Goal: Task Accomplishment & Management: Manage account settings

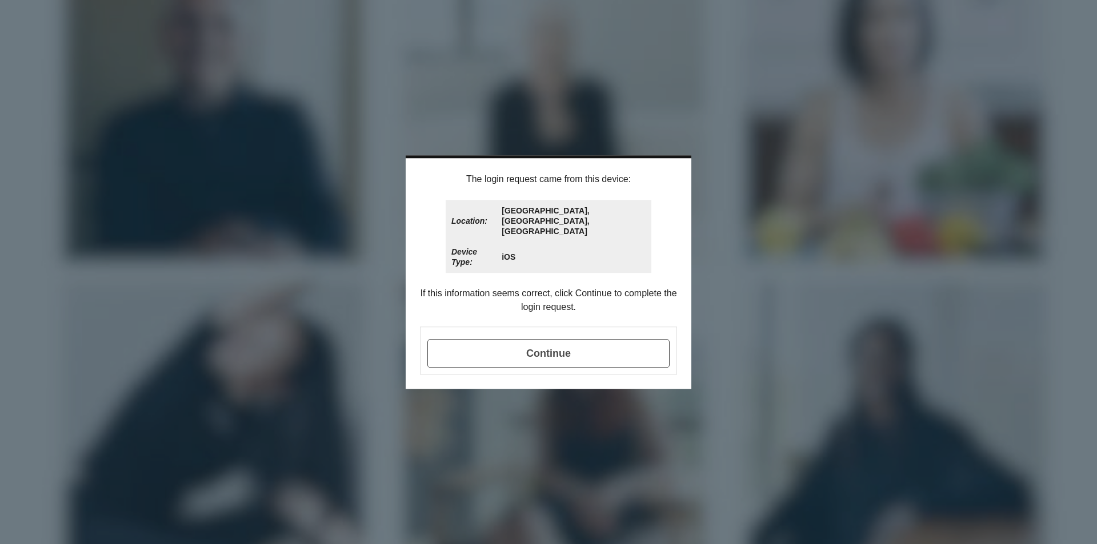
click at [558, 342] on span "Continue" at bounding box center [548, 353] width 242 height 29
